Goal: Task Accomplishment & Management: Manage account settings

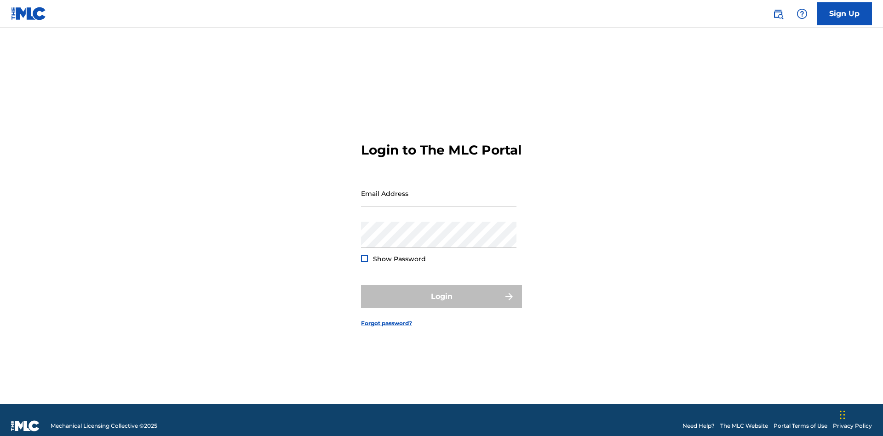
scroll to position [12, 0]
click at [439, 189] on input "Email Address" at bounding box center [438, 193] width 155 height 26
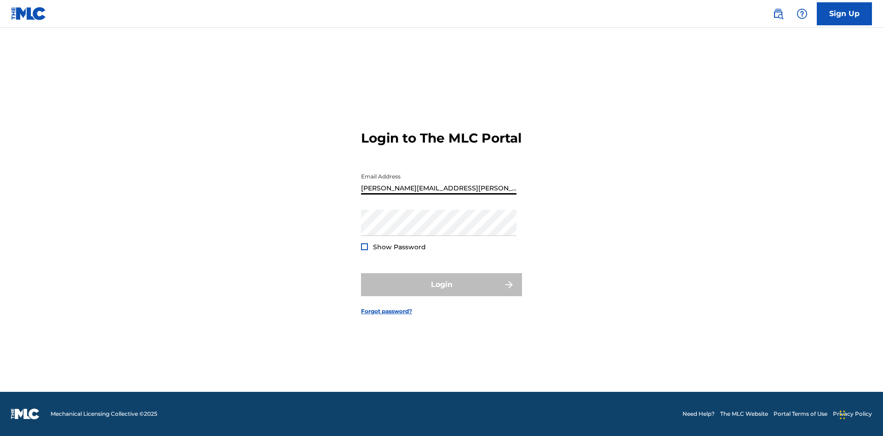
type input "[PERSON_NAME][EMAIL_ADDRESS][PERSON_NAME][DOMAIN_NAME]"
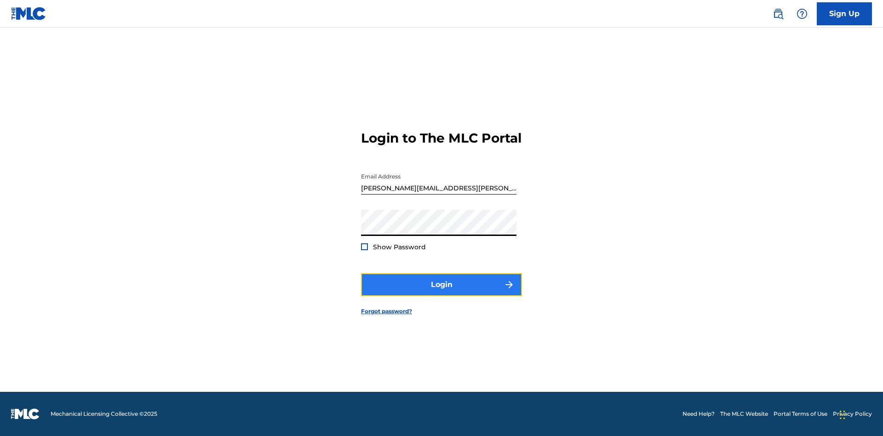
click at [441, 292] on button "Login" at bounding box center [441, 284] width 161 height 23
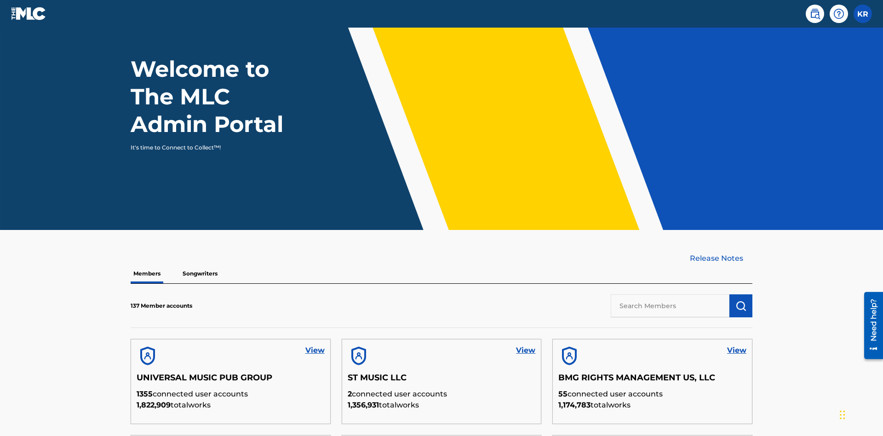
click at [670, 294] on input "text" at bounding box center [670, 305] width 119 height 23
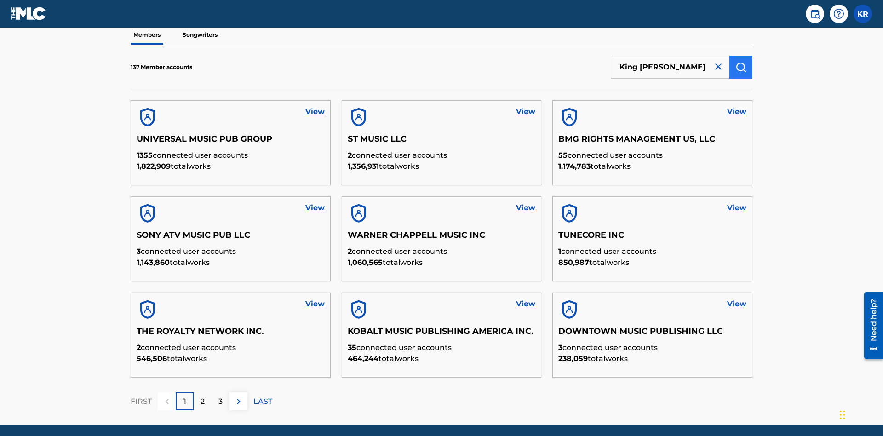
type input "King [PERSON_NAME]"
click at [741, 62] on img "submit" at bounding box center [740, 67] width 11 height 11
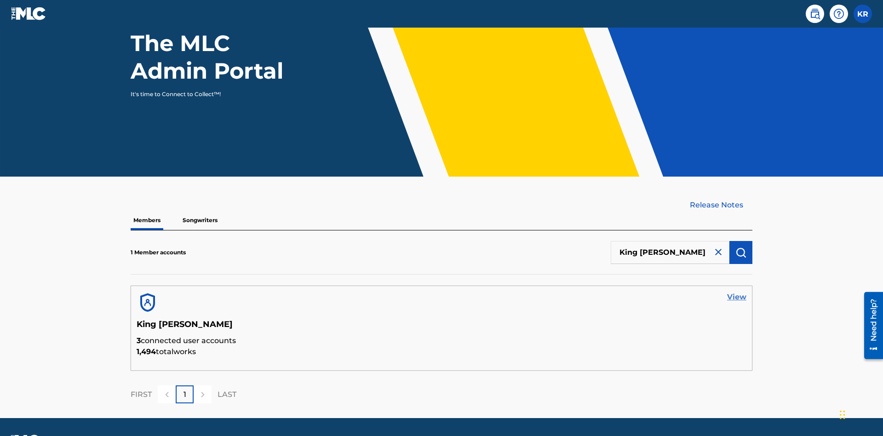
click at [737, 292] on link "View" at bounding box center [736, 297] width 19 height 11
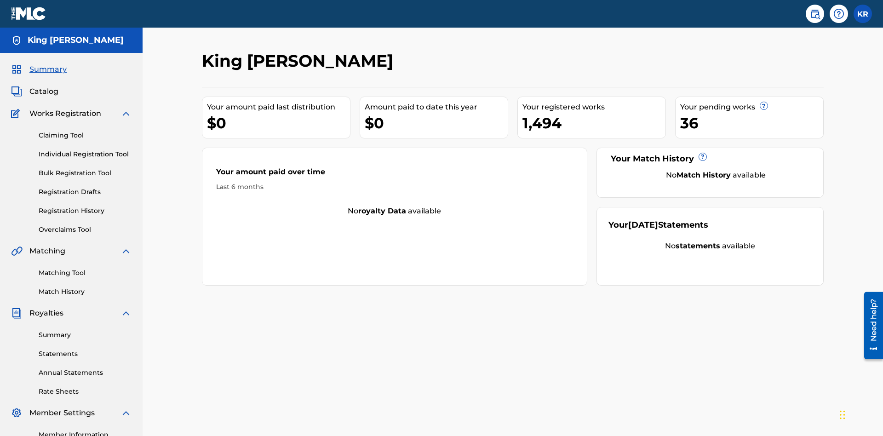
scroll to position [115, 0]
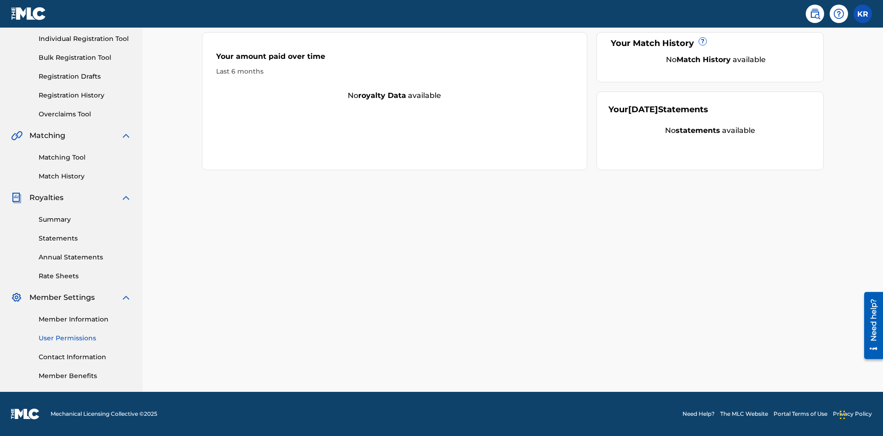
click at [85, 338] on link "User Permissions" at bounding box center [85, 338] width 93 height 10
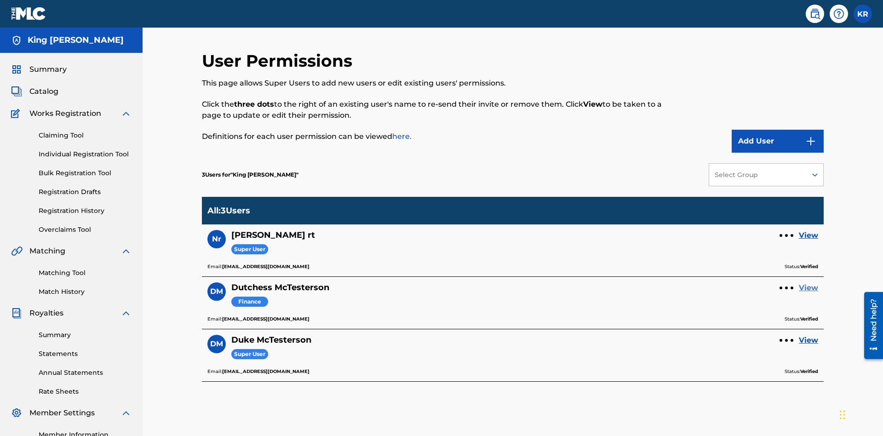
click at [808, 282] on link "View" at bounding box center [808, 287] width 19 height 11
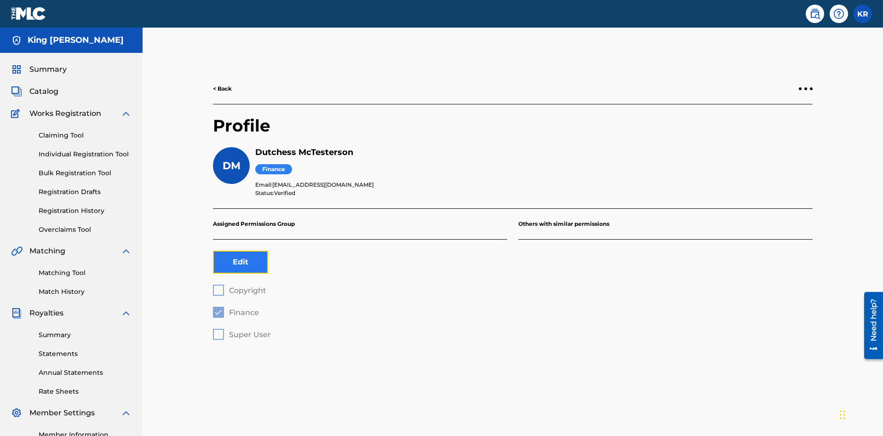
click at [240, 251] on button "Edit" at bounding box center [240, 262] width 55 height 23
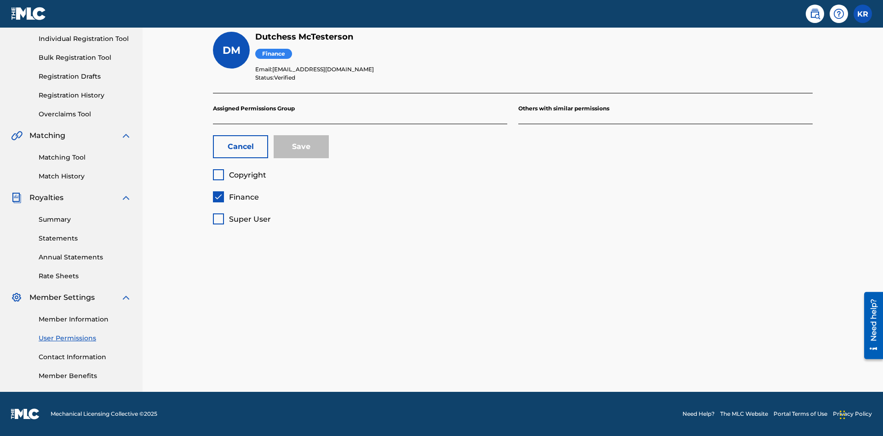
click at [235, 197] on span "Finance" at bounding box center [244, 197] width 30 height 9
click at [241, 219] on span "Super User" at bounding box center [250, 219] width 42 height 9
